Goal: Transaction & Acquisition: Purchase product/service

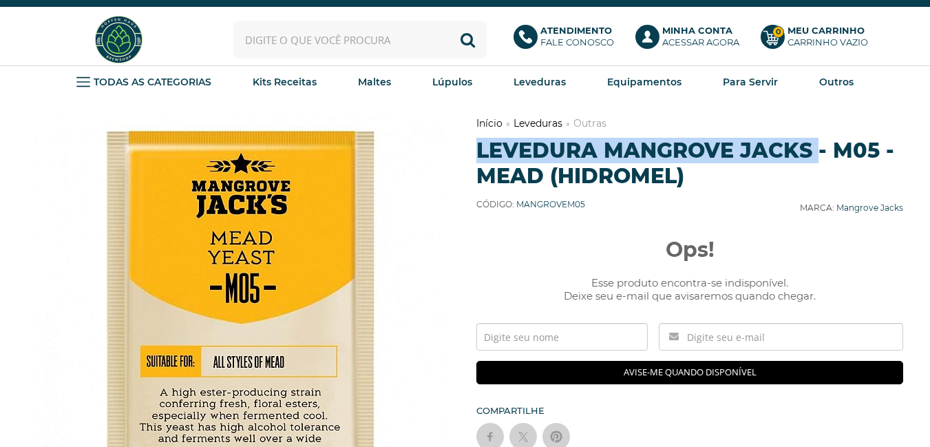
drag, startPoint x: 813, startPoint y: 149, endPoint x: 472, endPoint y: 162, distance: 340.9
click at [472, 162] on div "Previous Next Lista de Desejos Início [GEOGRAPHIC_DATA]" at bounding box center [465, 351] width 877 height 470
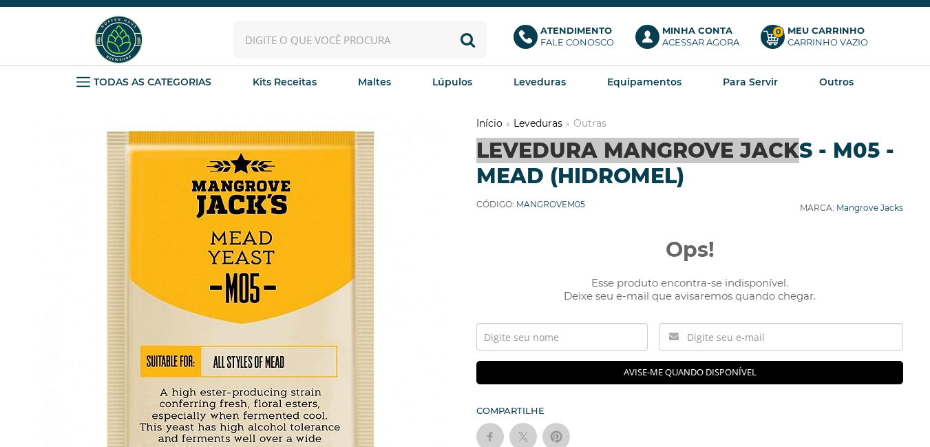
drag, startPoint x: 475, startPoint y: 149, endPoint x: 798, endPoint y: 147, distance: 322.7
click at [798, 147] on div "Previous Next Lista de Desejos Início [GEOGRAPHIC_DATA]" at bounding box center [465, 351] width 877 height 470
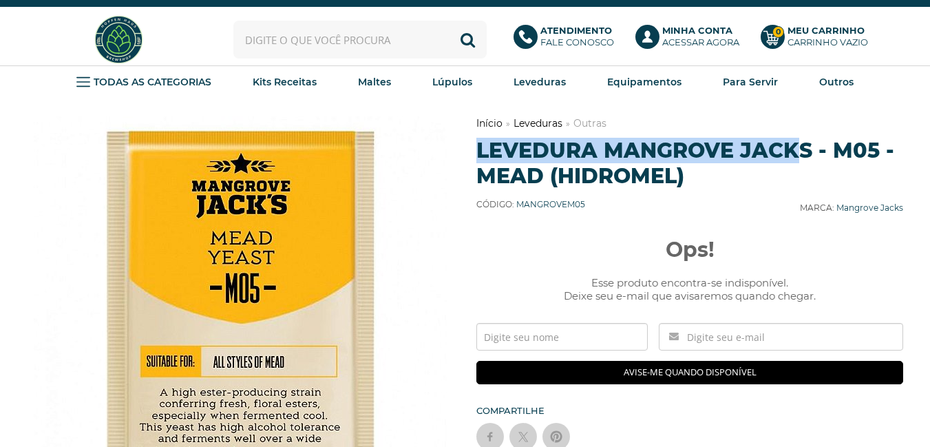
copy h1 "Levedura Mangrove Jack"
